Goal: Information Seeking & Learning: Learn about a topic

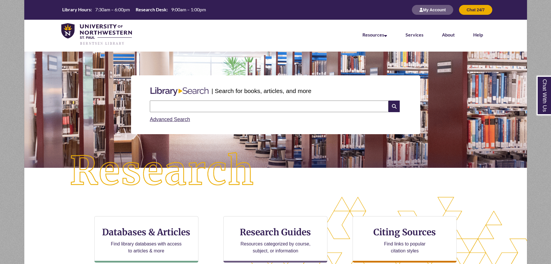
click at [238, 107] on input "text" at bounding box center [269, 106] width 239 height 12
paste input "**********"
type input "**********"
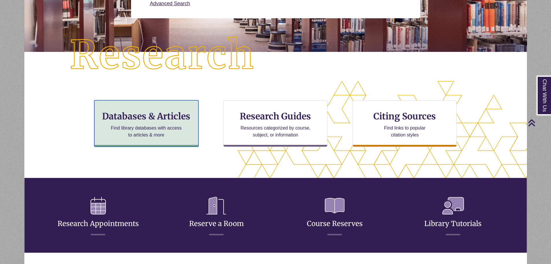
click at [167, 111] on h3 "Databases & Articles" at bounding box center [146, 116] width 94 height 11
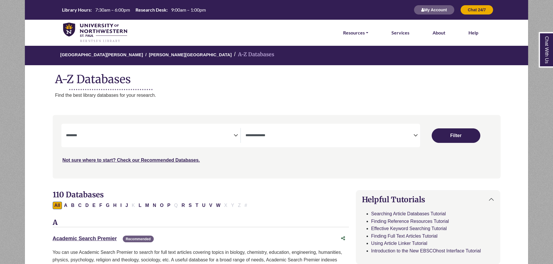
select select "Database Subject Filter"
select select "Database Types Filter"
click at [80, 205] on button "C" at bounding box center [79, 205] width 7 height 8
select select "Database Subject Filter"
select select "Database Types Filter"
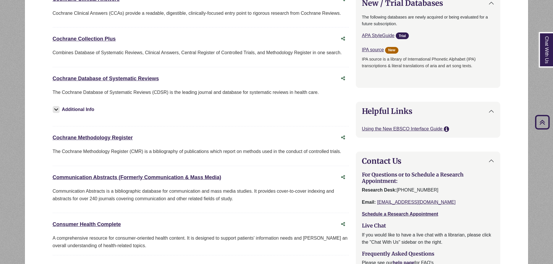
scroll to position [550, 0]
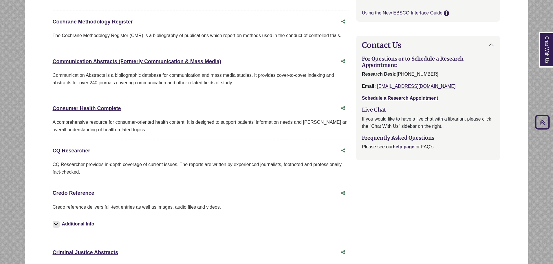
click at [81, 190] on link "Credo Reference This link opens in a new window" at bounding box center [74, 193] width 42 height 6
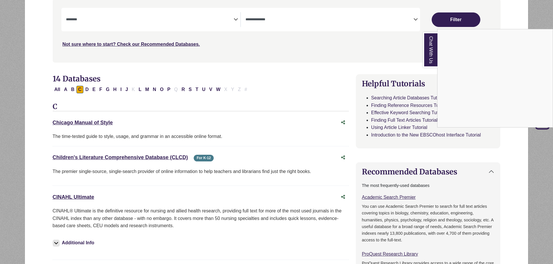
scroll to position [0, 0]
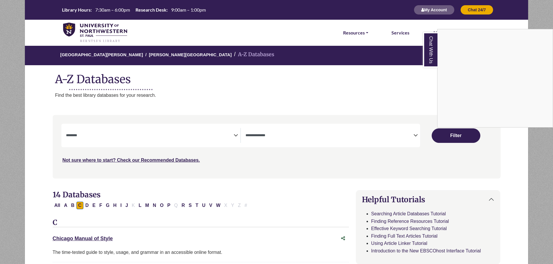
click at [168, 203] on div "Chat With Us" at bounding box center [276, 132] width 553 height 264
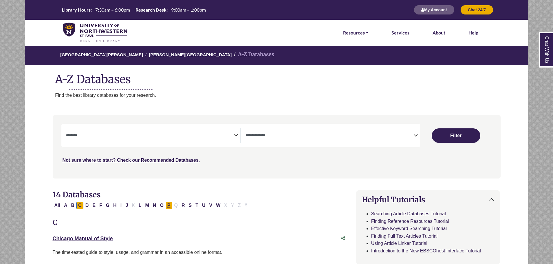
click at [168, 203] on button "P" at bounding box center [169, 205] width 7 height 8
select select "Database Subject Filter"
select select "Database Types Filter"
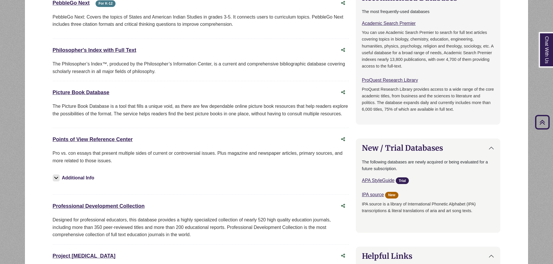
scroll to position [405, 0]
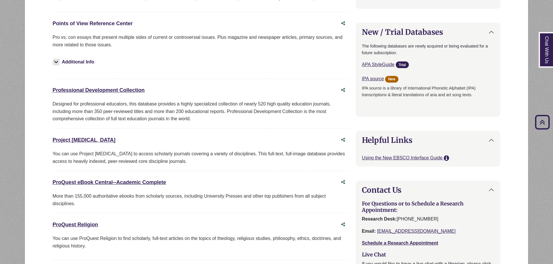
click at [124, 22] on link "Points of View Reference Center This link opens in a new window" at bounding box center [93, 24] width 80 height 6
